Goal: Task Accomplishment & Management: Complete application form

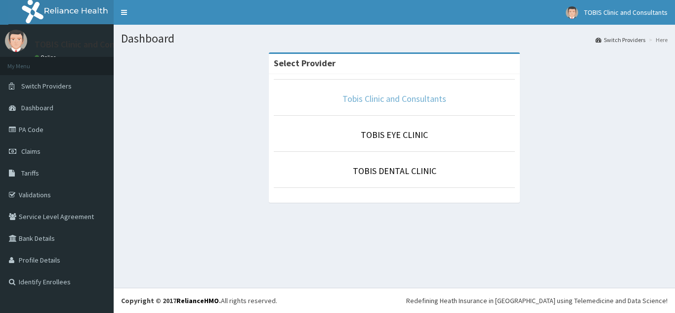
click at [389, 100] on link "Tobis Clinic and Consultants" at bounding box center [394, 98] width 104 height 11
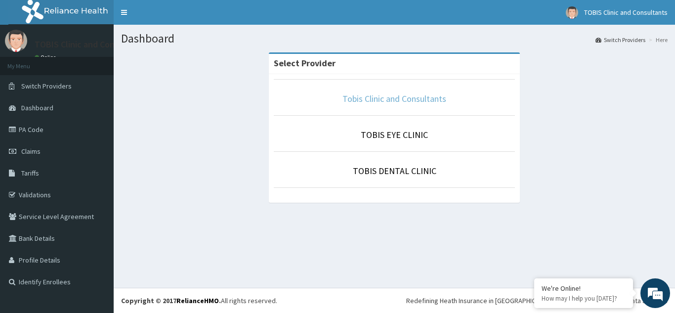
click at [373, 100] on link "Tobis Clinic and Consultants" at bounding box center [394, 98] width 104 height 11
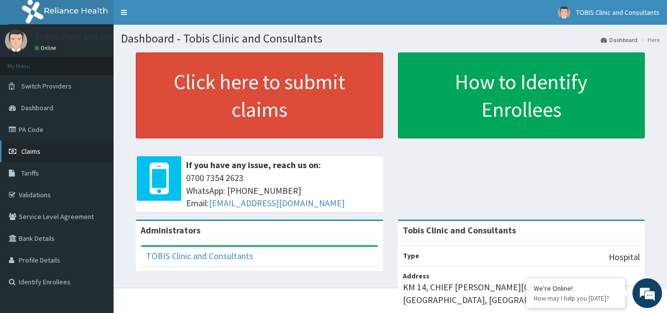
click at [31, 153] on span "Claims" at bounding box center [30, 151] width 19 height 9
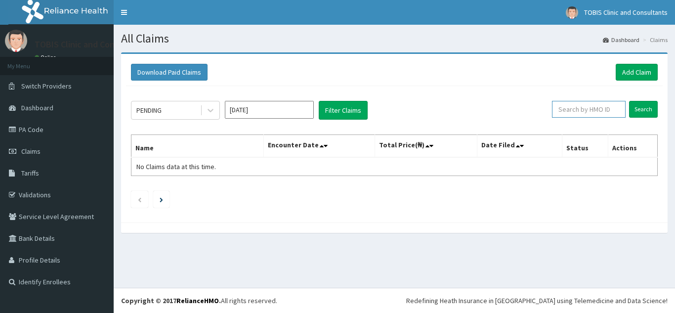
click at [616, 105] on input "text" at bounding box center [589, 109] width 74 height 17
paste input "MR077392"
type input "MR077392"
paste input "MSE/10031/A"
type input "MSE/10031/A"
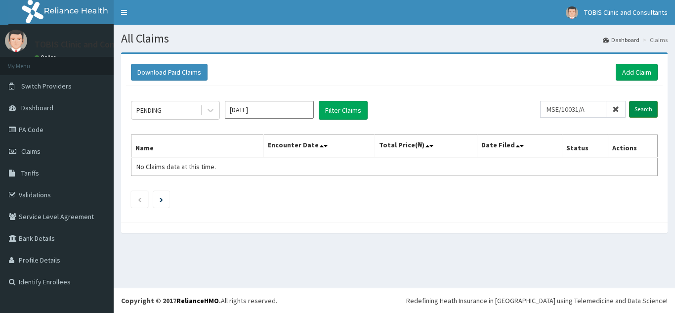
click at [642, 112] on input "Search" at bounding box center [643, 109] width 29 height 17
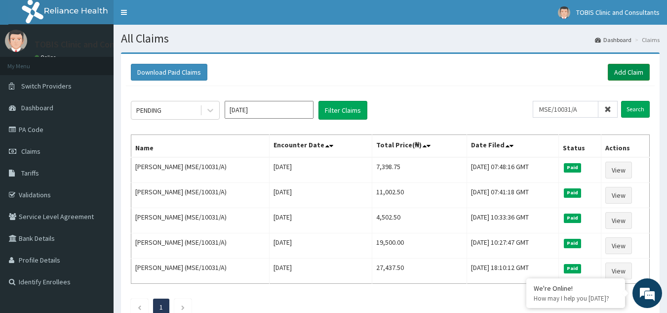
click at [624, 72] on link "Add Claim" at bounding box center [629, 72] width 42 height 17
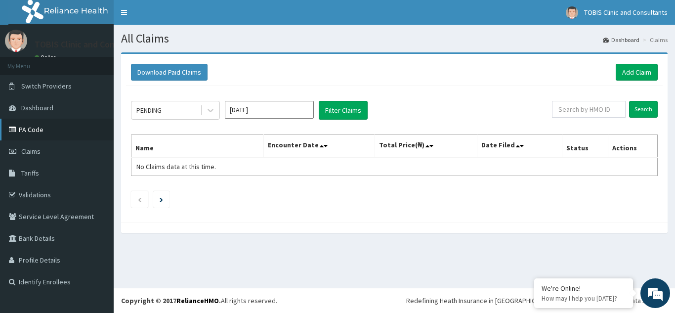
click at [25, 131] on link "PA Code" at bounding box center [57, 130] width 114 height 22
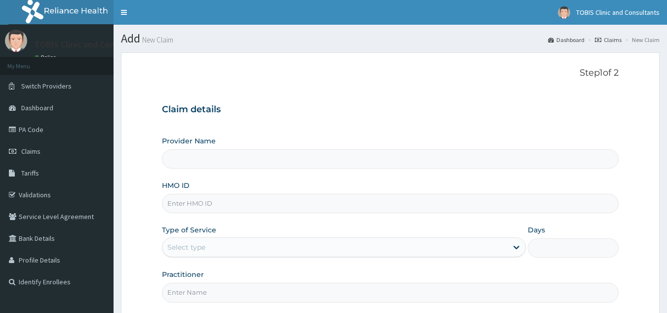
type input "Tobis Clinic and Consultants"
click at [267, 196] on input "HMO ID" at bounding box center [390, 203] width 457 height 19
paste input "MSE/10031/A"
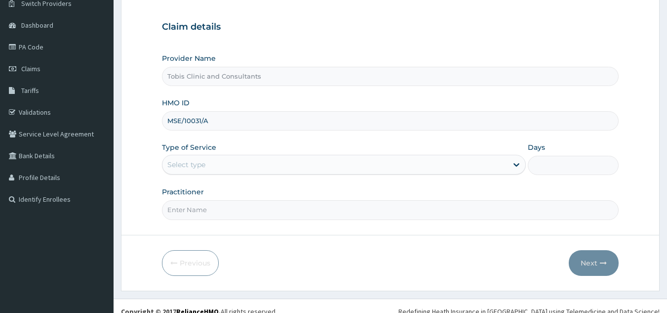
scroll to position [93, 0]
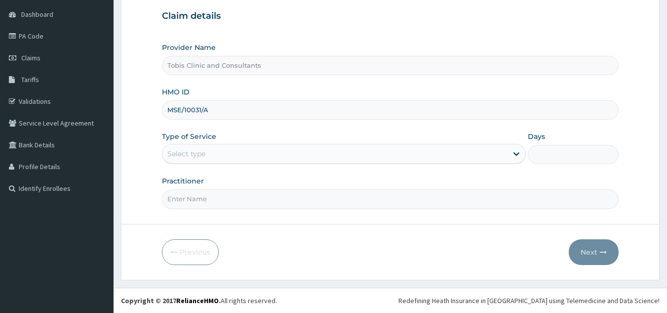
type input "MSE/10031/A"
drag, startPoint x: 234, startPoint y: 158, endPoint x: 234, endPoint y: 180, distance: 22.2
click at [234, 161] on div "Select type" at bounding box center [335, 154] width 345 height 16
click at [231, 203] on input "Practitioner" at bounding box center [390, 198] width 457 height 19
paste input "Dr [PERSON_NAME]"
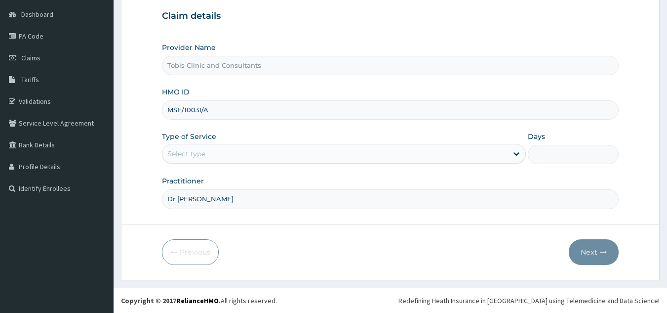
type input "Dr [PERSON_NAME]"
click at [204, 155] on div "Select type" at bounding box center [186, 154] width 38 height 10
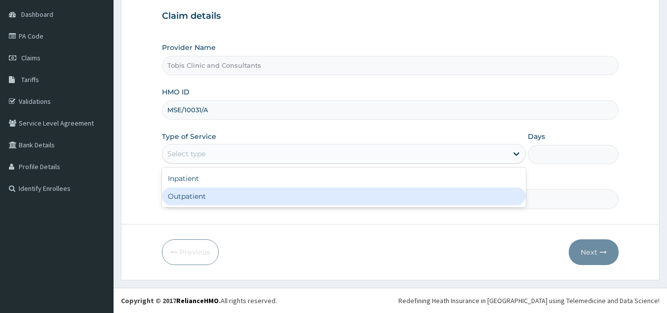
click at [206, 199] on div "Outpatient" at bounding box center [344, 196] width 364 height 18
type input "1"
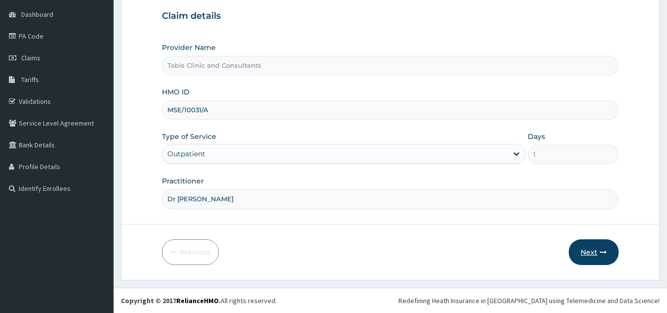
click at [586, 253] on button "Next" at bounding box center [594, 252] width 50 height 26
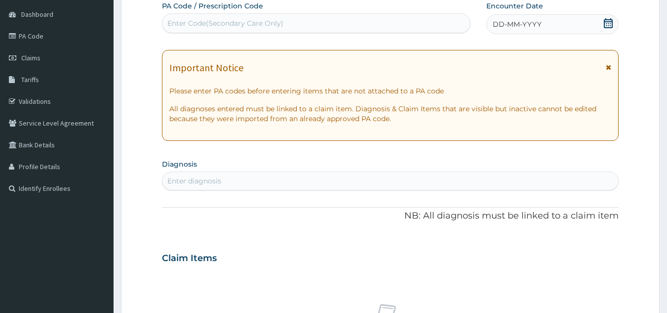
click at [227, 180] on div "Enter diagnosis" at bounding box center [391, 181] width 456 height 16
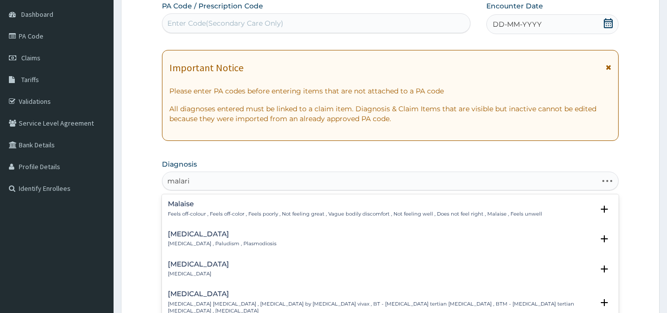
type input "[MEDICAL_DATA]"
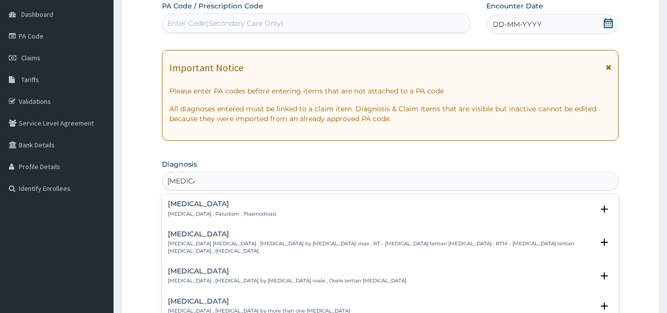
click at [199, 214] on p "[MEDICAL_DATA] , Paludism , Plasmodiosis" at bounding box center [222, 213] width 109 height 7
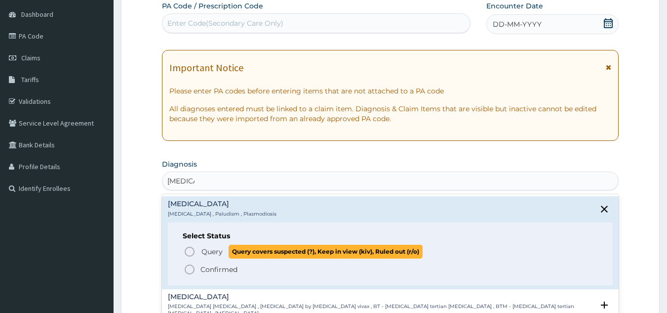
click at [202, 253] on span "Query" at bounding box center [212, 252] width 21 height 10
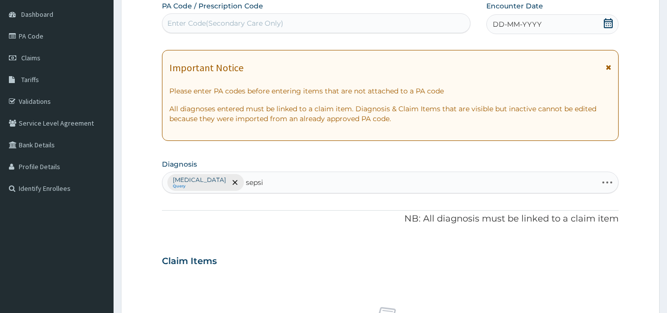
type input "[MEDICAL_DATA]"
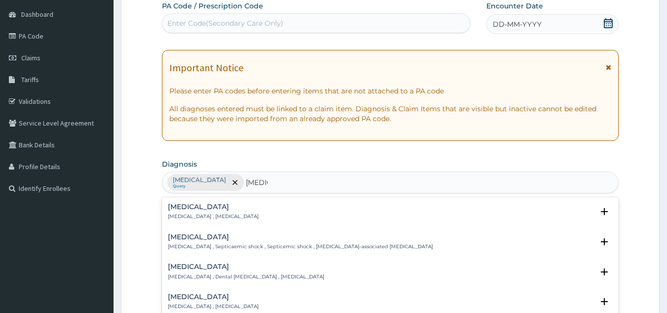
click at [187, 209] on h4 "[MEDICAL_DATA]" at bounding box center [213, 206] width 91 height 7
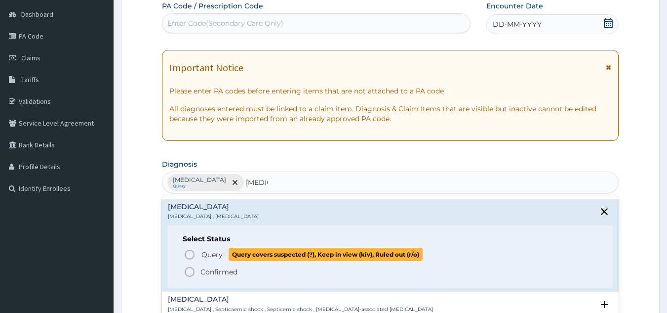
click at [197, 259] on span "Query Query covers suspected (?), Keep in view (kiv), Ruled out (r/o)" at bounding box center [391, 254] width 415 height 13
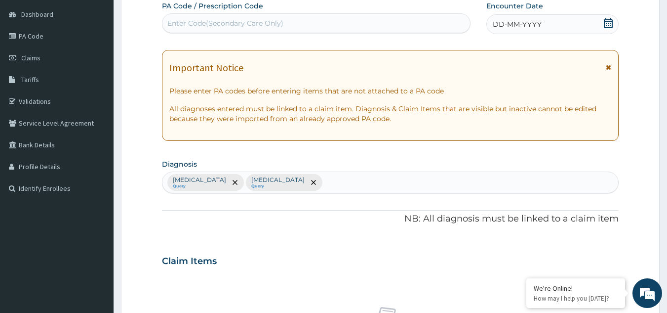
scroll to position [0, 0]
click at [284, 23] on div "Enter Code(Secondary Care Only)" at bounding box center [317, 23] width 308 height 16
paste input "PA/5B4E07"
type input "PA/5B4E07"
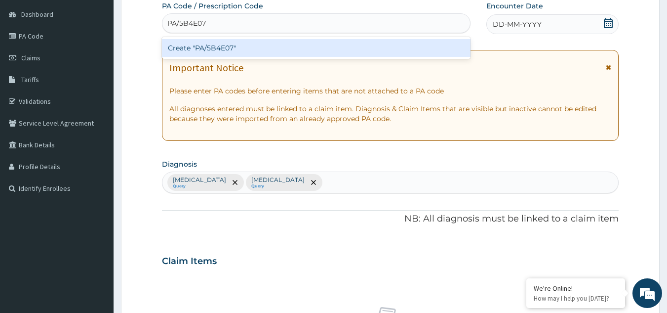
click at [285, 53] on div "Create "PA/5B4E07"" at bounding box center [316, 48] width 309 height 18
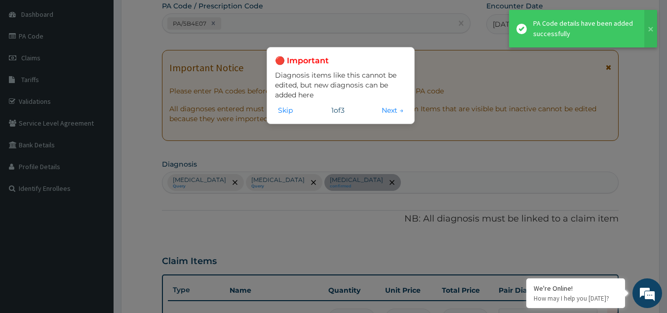
scroll to position [289, 0]
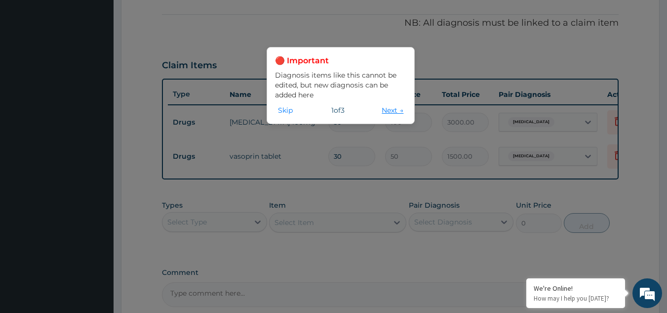
click at [387, 106] on button "Next →" at bounding box center [393, 110] width 28 height 11
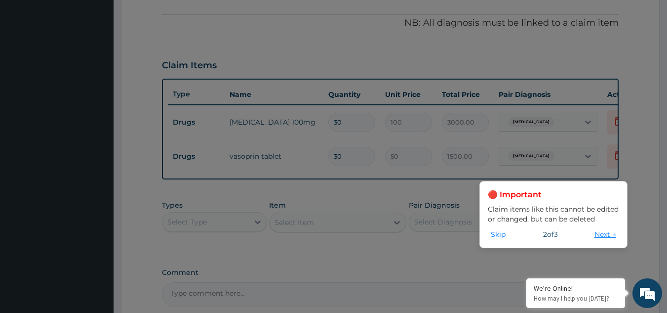
click at [593, 236] on button "Next →" at bounding box center [606, 234] width 28 height 11
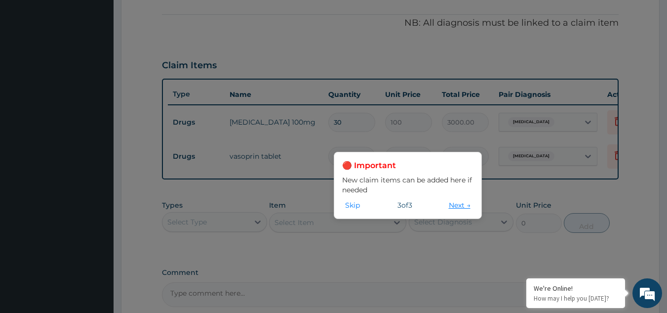
click at [452, 205] on button "Next →" at bounding box center [460, 205] width 28 height 11
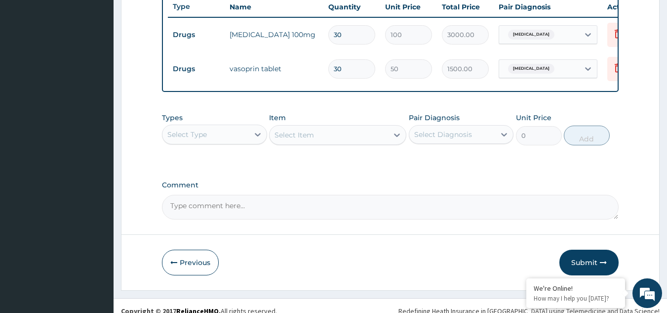
scroll to position [382, 0]
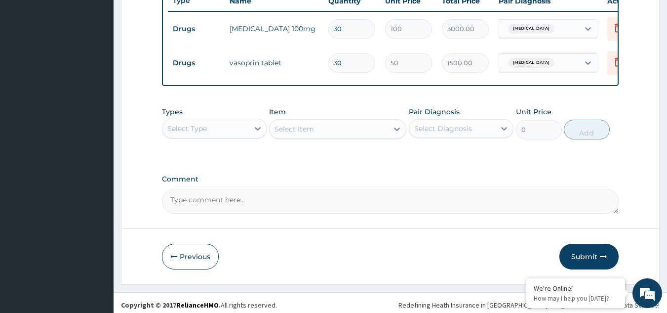
click at [230, 136] on div "Select Type" at bounding box center [206, 129] width 86 height 16
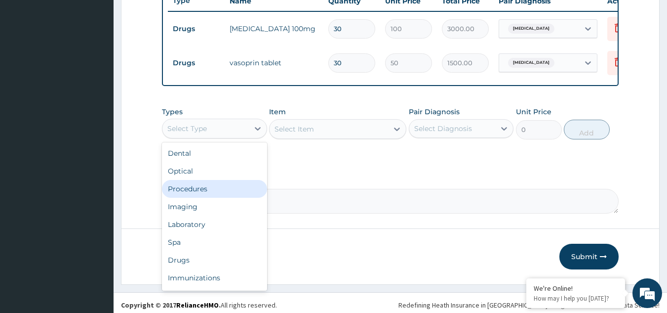
drag, startPoint x: 223, startPoint y: 193, endPoint x: 378, endPoint y: 147, distance: 161.6
click at [223, 193] on div "Procedures" at bounding box center [214, 189] width 105 height 18
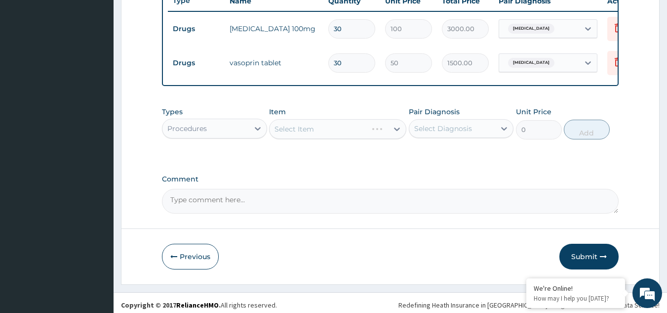
click at [451, 131] on div "Select Diagnosis" at bounding box center [443, 129] width 58 height 10
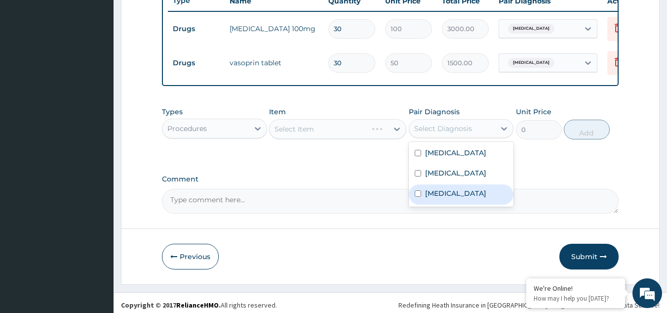
click at [454, 198] on label "[MEDICAL_DATA]" at bounding box center [455, 193] width 61 height 10
checkbox input "true"
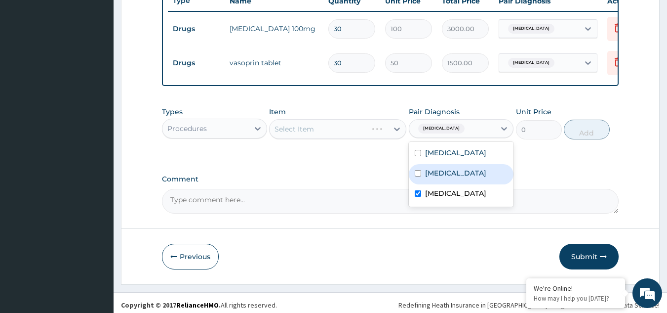
click at [453, 184] on div "[MEDICAL_DATA]" at bounding box center [461, 174] width 105 height 20
checkbox input "true"
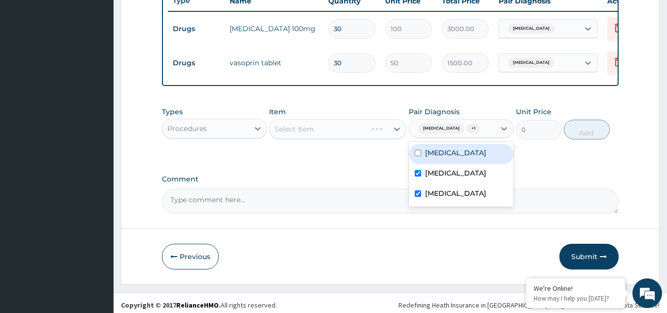
click at [458, 164] on div "[MEDICAL_DATA]" at bounding box center [461, 154] width 105 height 20
checkbox input "true"
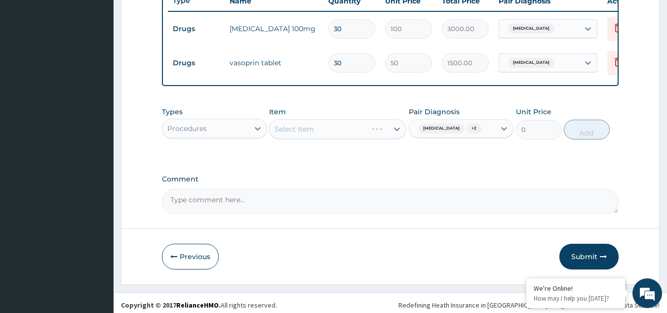
click at [327, 159] on div "Types Procedures Item Select Item Pair Diagnosis [MEDICAL_DATA] + 2 Unit Price …" at bounding box center [390, 130] width 457 height 57
click at [324, 137] on div "Select Item" at bounding box center [329, 129] width 119 height 16
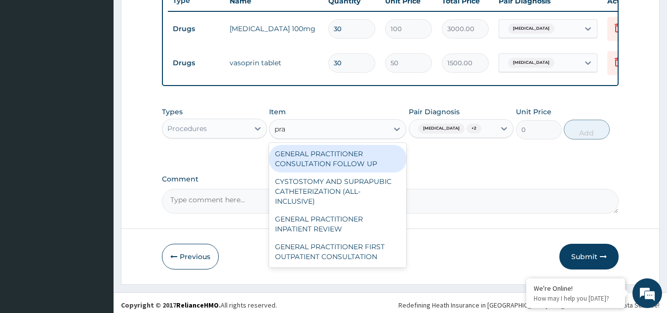
type input "prac"
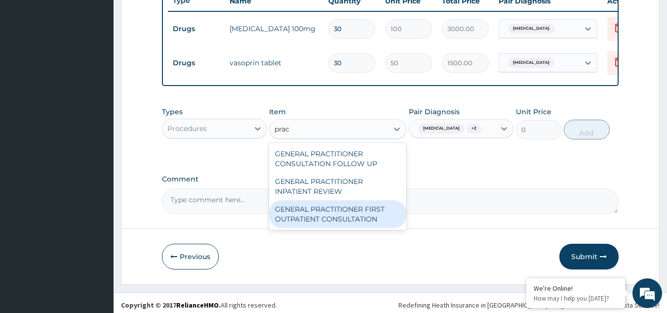
click at [366, 220] on div "GENERAL PRACTITIONER FIRST OUTPATIENT CONSULTATION" at bounding box center [337, 214] width 137 height 28
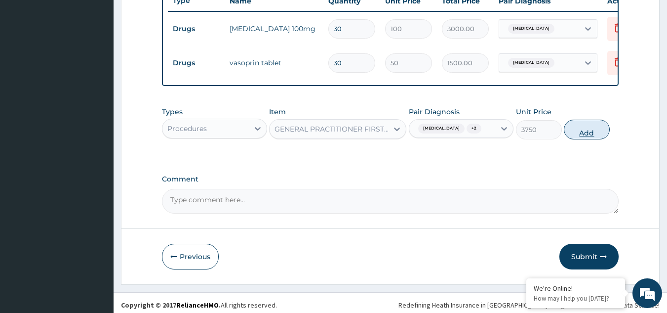
click at [584, 139] on button "Add" at bounding box center [587, 130] width 46 height 20
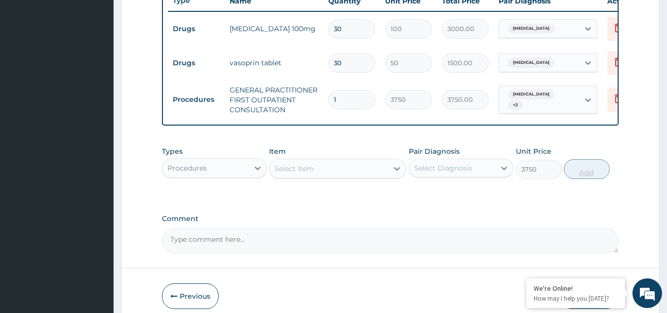
type input "0"
click at [236, 176] on div "Procedures" at bounding box center [206, 168] width 86 height 16
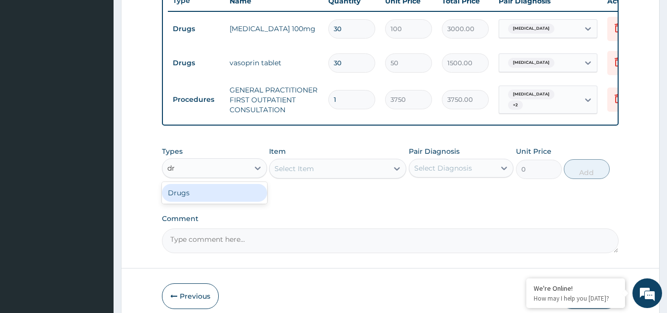
type input "d"
type input "lab"
click at [225, 201] on div "Laboratory" at bounding box center [214, 193] width 105 height 18
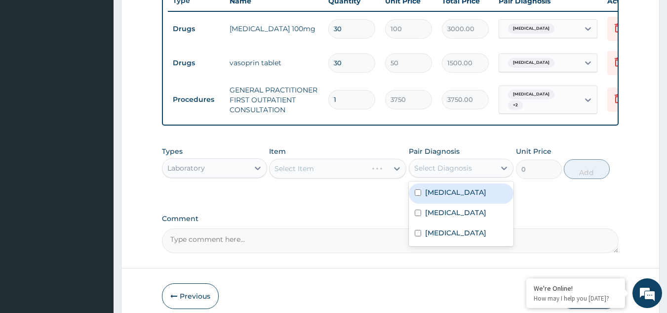
click at [448, 173] on div "Select Diagnosis" at bounding box center [443, 168] width 58 height 10
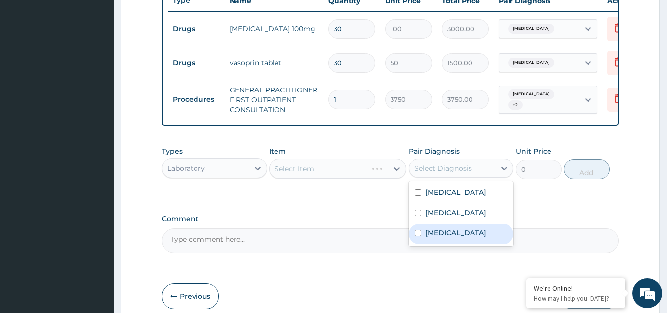
click at [457, 238] on label "[MEDICAL_DATA]" at bounding box center [455, 233] width 61 height 10
checkbox input "true"
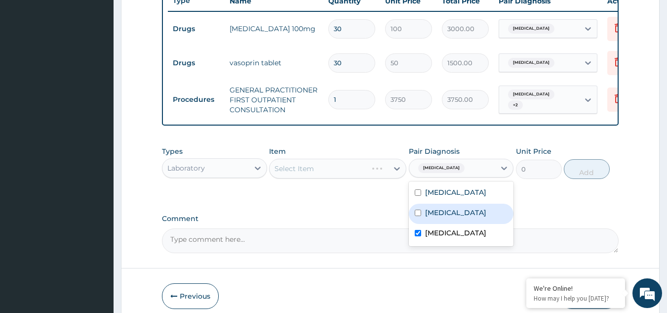
click at [458, 224] on div "[MEDICAL_DATA]" at bounding box center [461, 214] width 105 height 20
checkbox input "true"
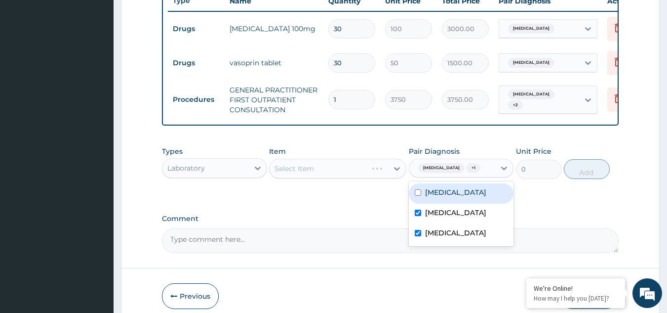
click at [462, 204] on div "[MEDICAL_DATA]" at bounding box center [461, 193] width 105 height 20
checkbox input "true"
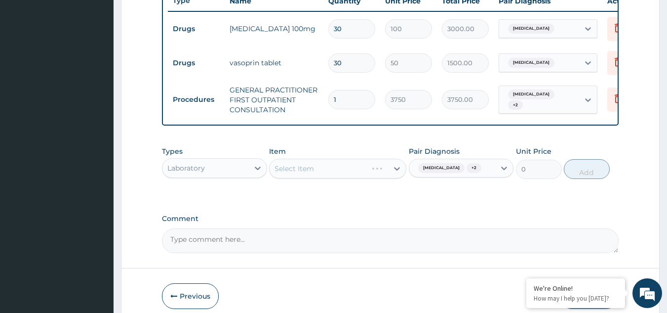
click at [363, 199] on div "Types Laboratory Item Select Item Pair Diagnosis [MEDICAL_DATA] + 2 Unit Price …" at bounding box center [390, 169] width 457 height 57
